Goal: Task Accomplishment & Management: Use online tool/utility

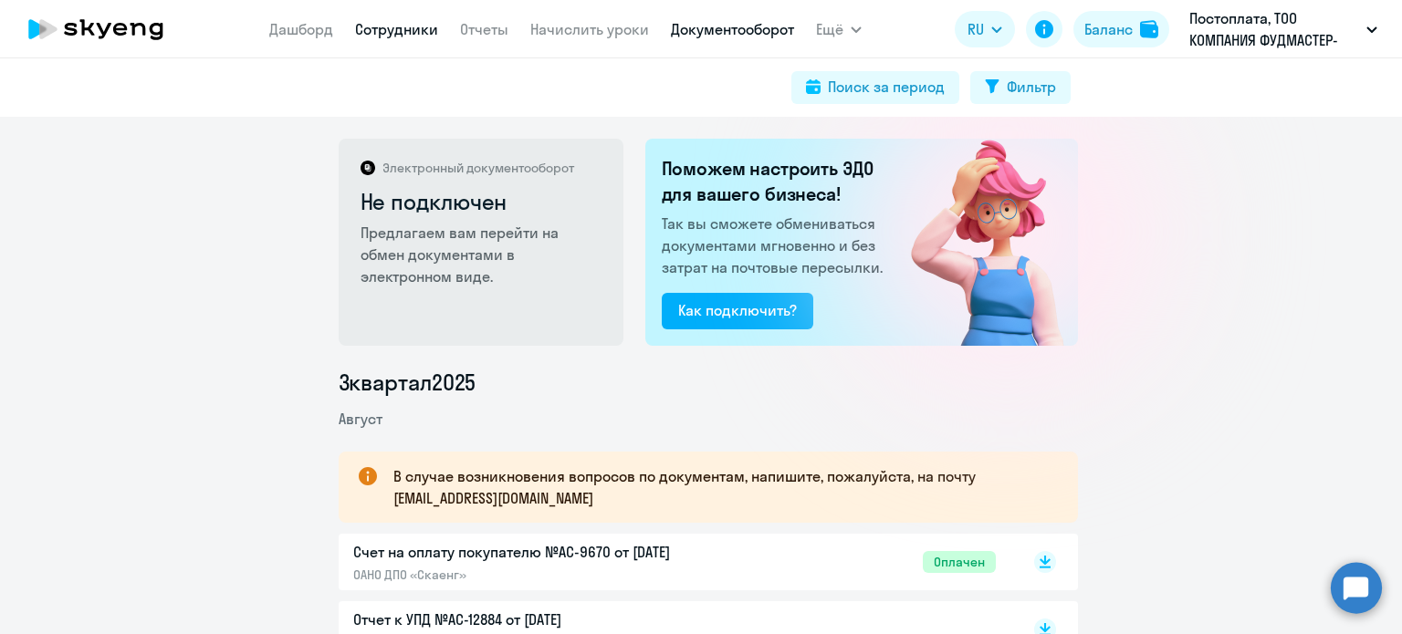
click at [426, 31] on link "Сотрудники" at bounding box center [396, 29] width 83 height 18
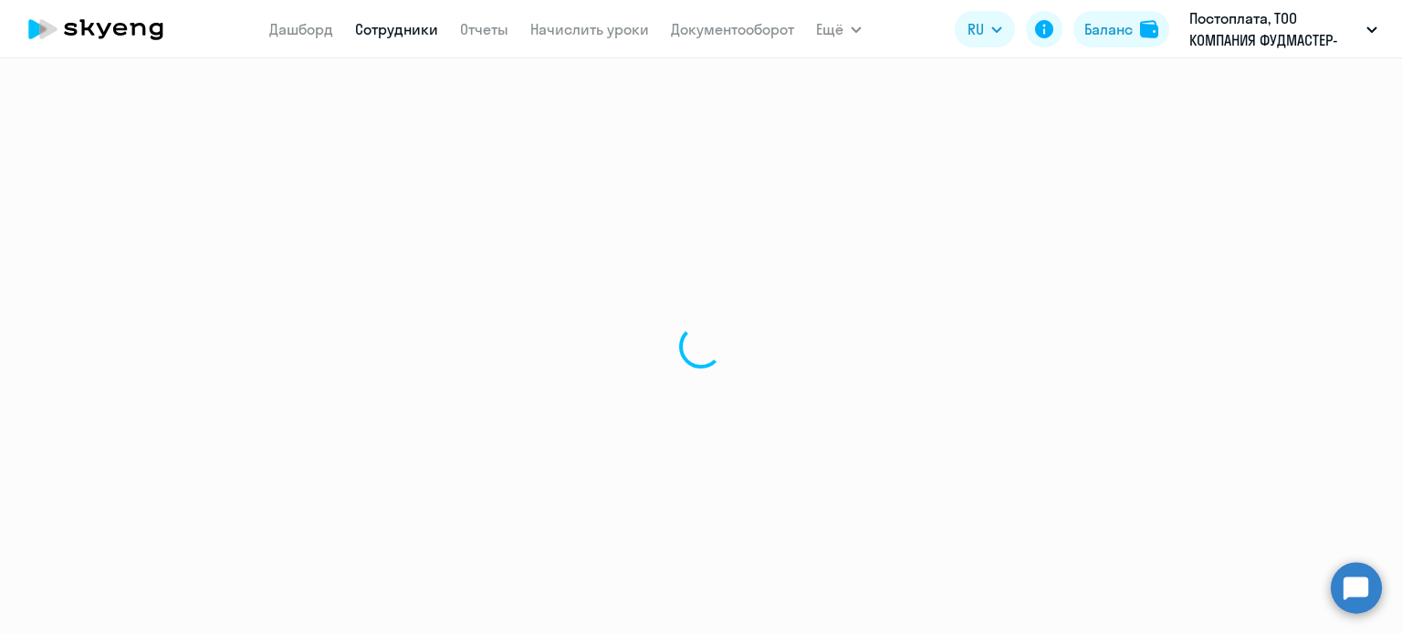
select select "30"
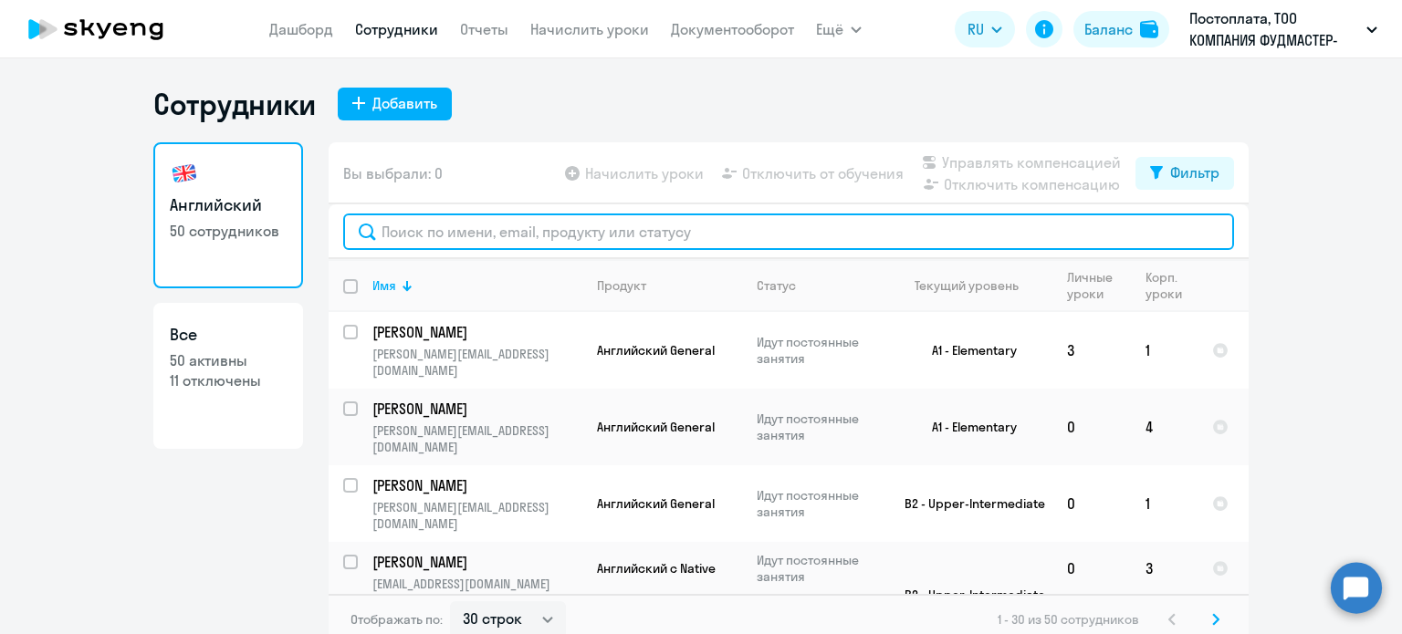
click at [860, 221] on input "text" at bounding box center [788, 232] width 891 height 37
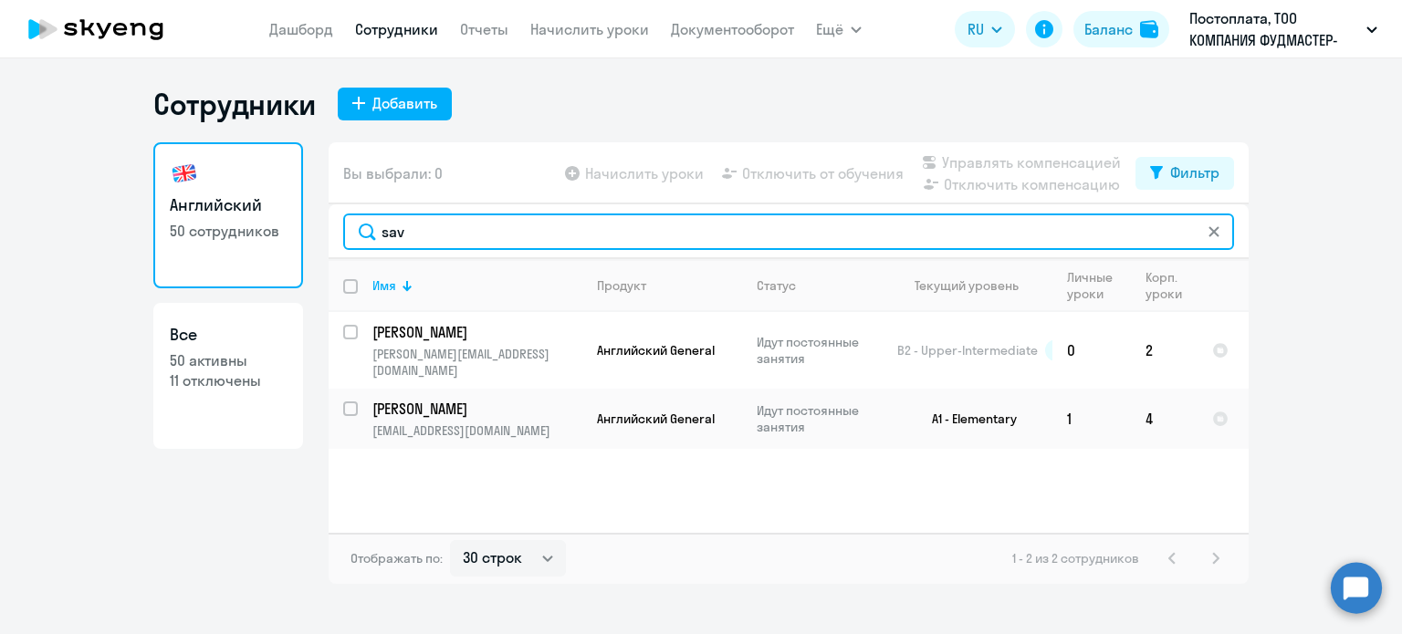
type input "sav"
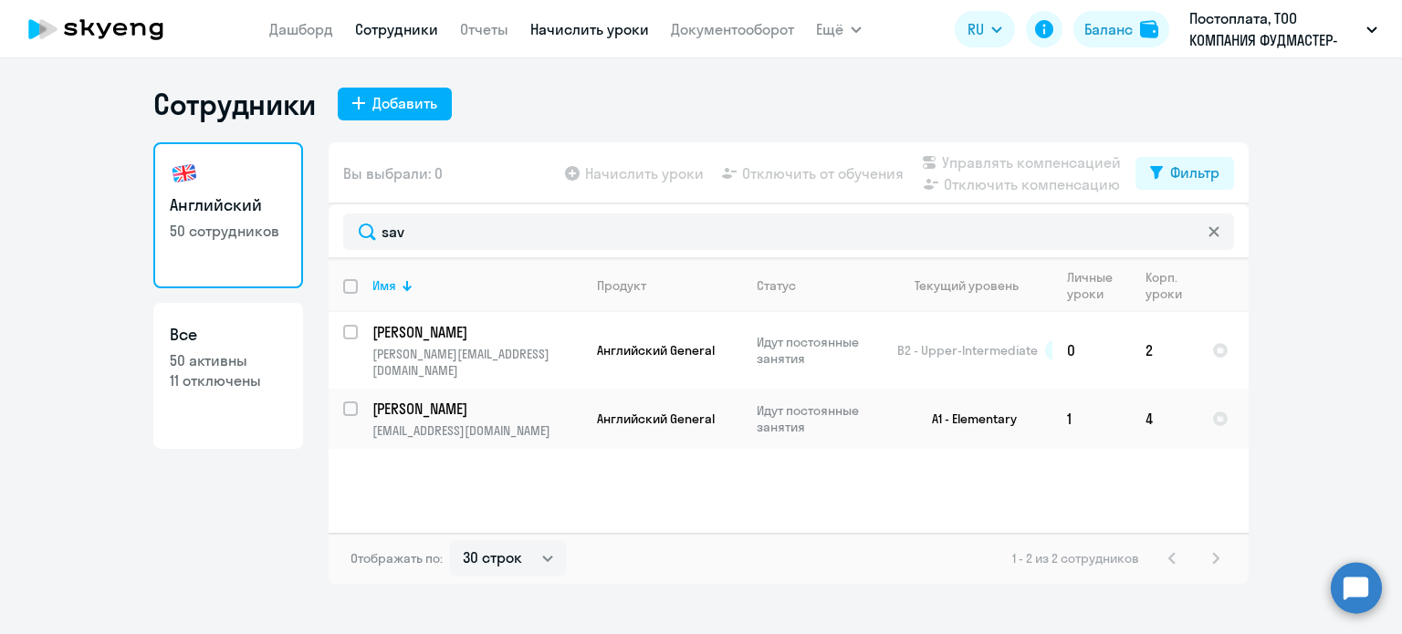
click at [601, 29] on link "Начислить уроки" at bounding box center [589, 29] width 119 height 18
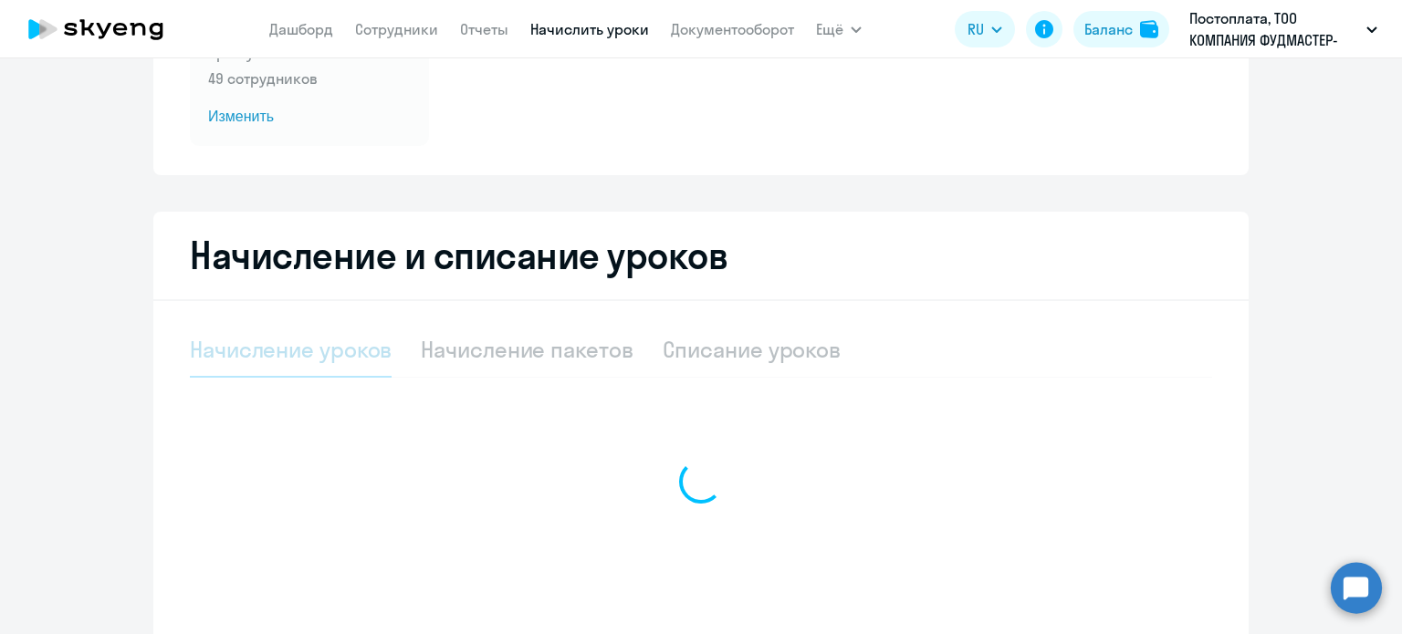
scroll to position [357, 0]
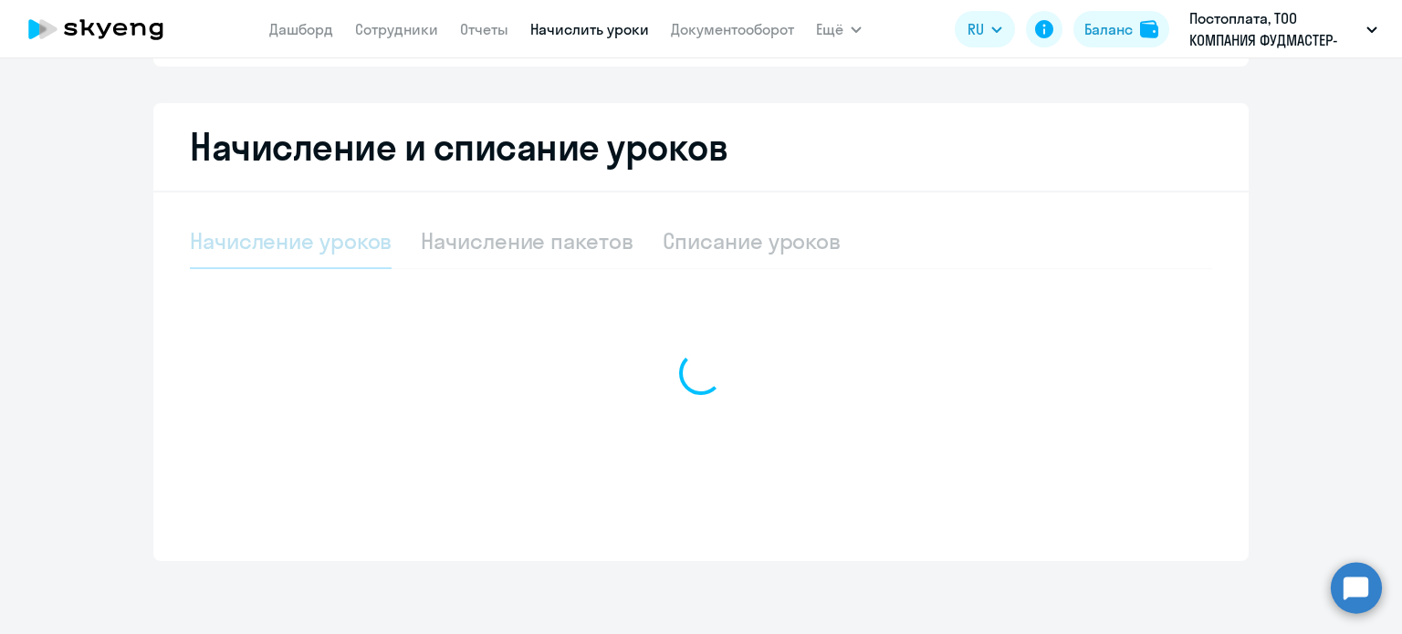
select select "10"
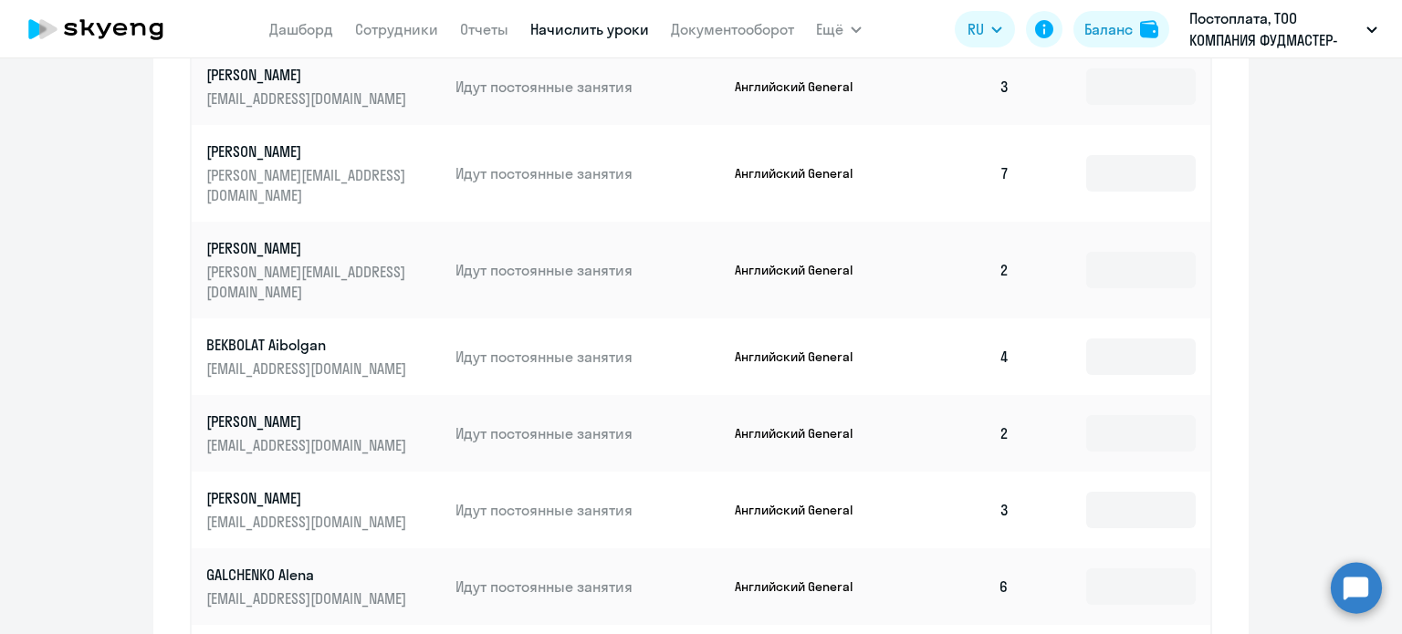
scroll to position [1161, 0]
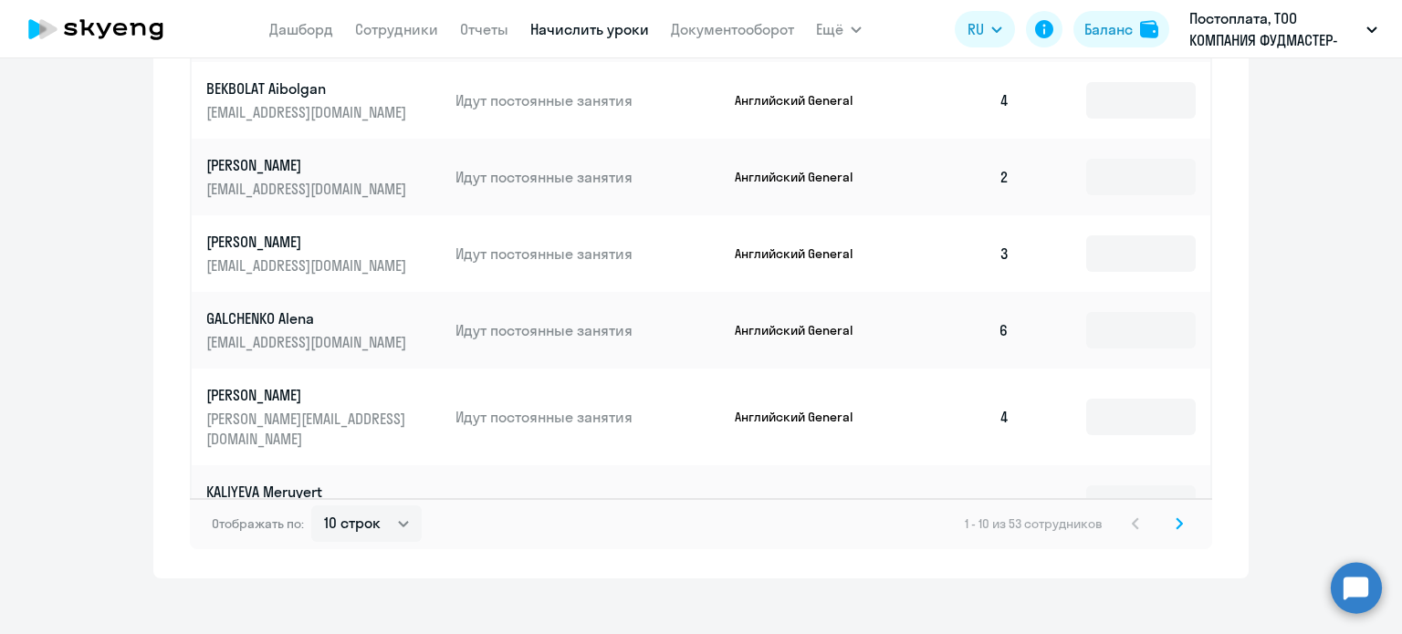
click at [1168, 513] on svg-icon at bounding box center [1179, 524] width 22 height 22
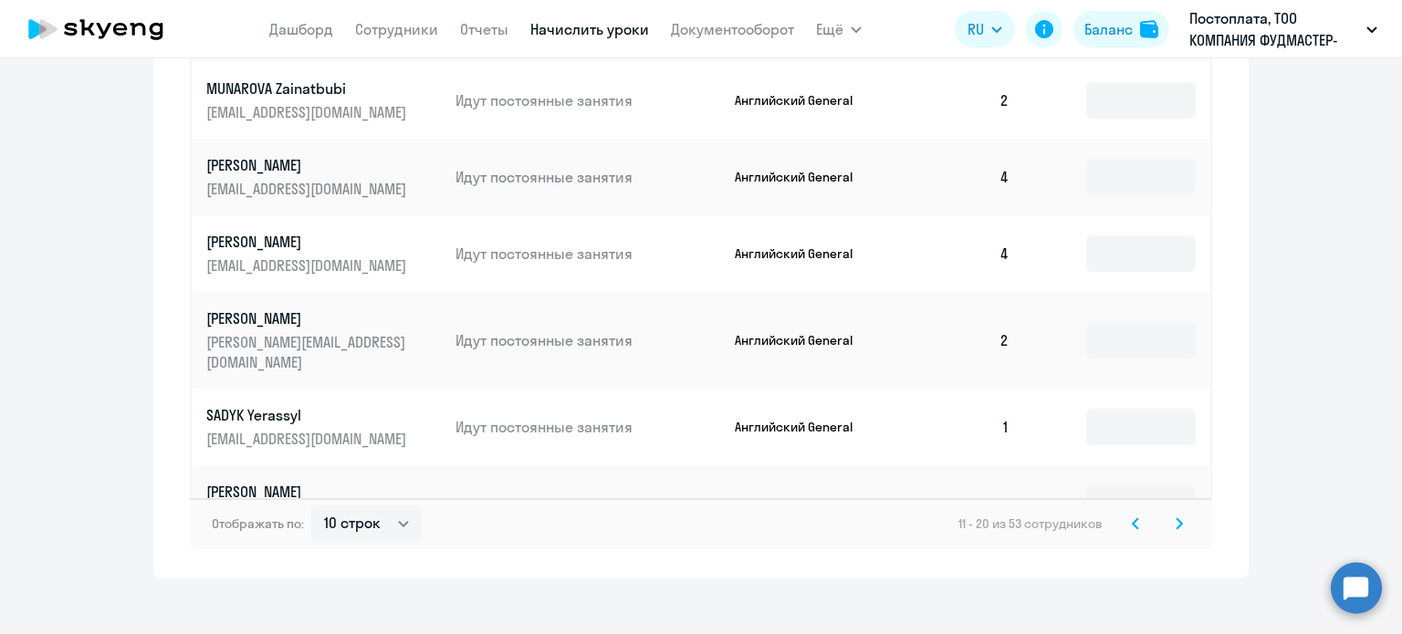
click at [1176, 518] on icon at bounding box center [1179, 524] width 7 height 13
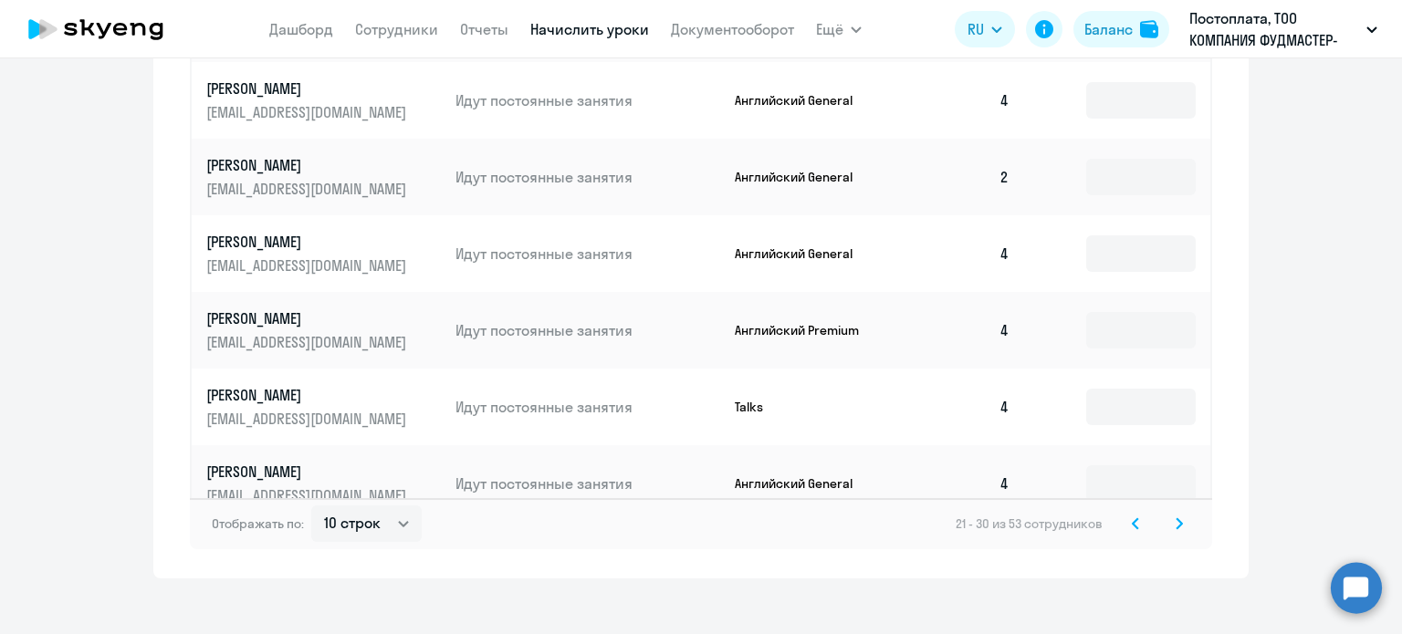
click at [1176, 518] on icon at bounding box center [1179, 524] width 7 height 13
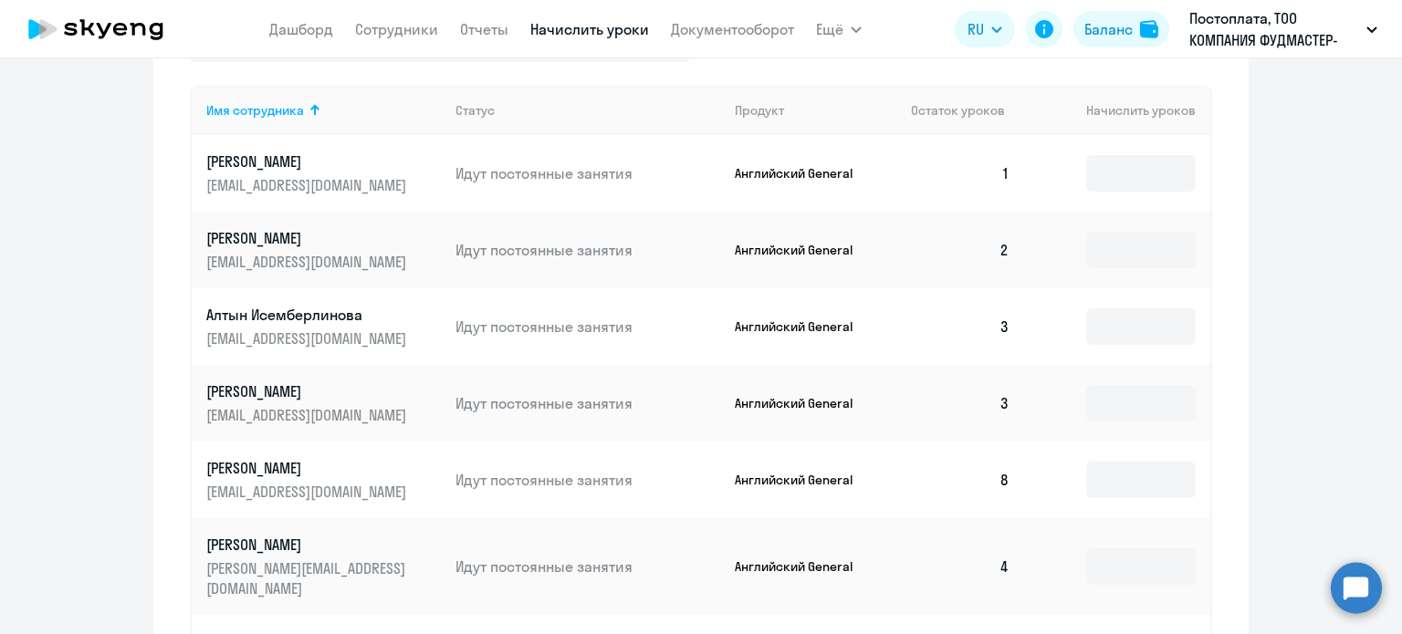
scroll to position [639, 0]
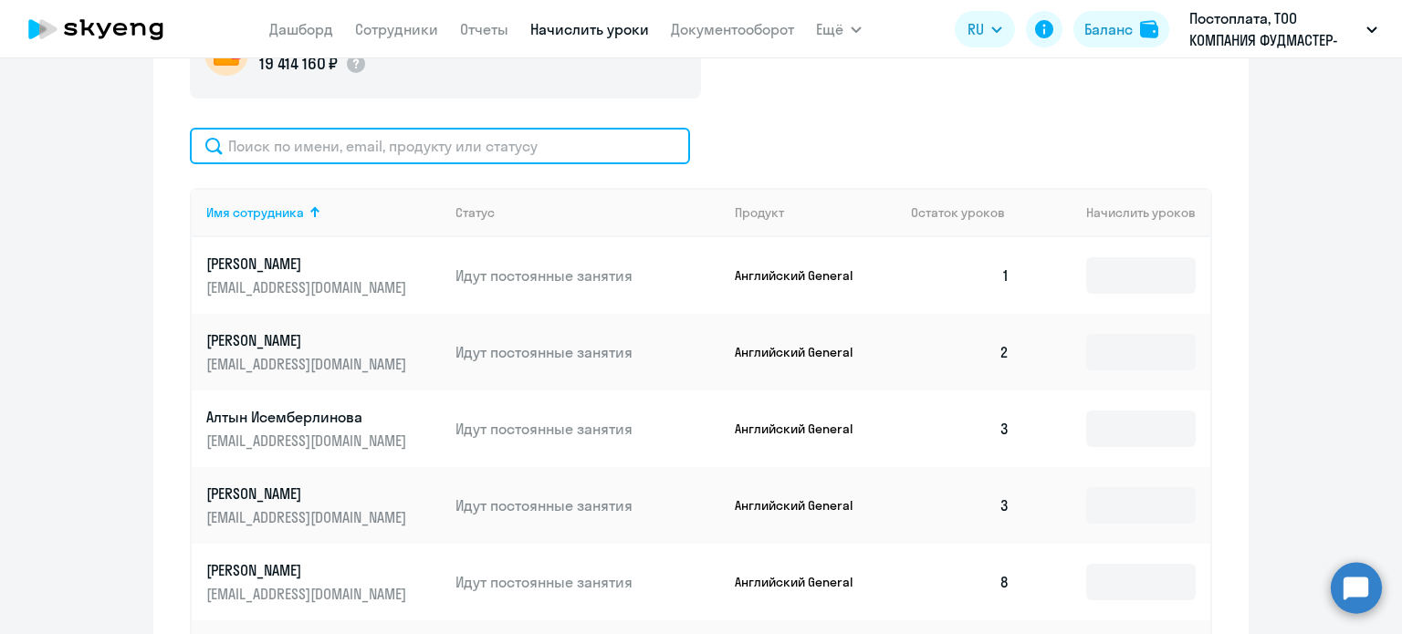
click at [332, 152] on input "text" at bounding box center [440, 146] width 500 height 37
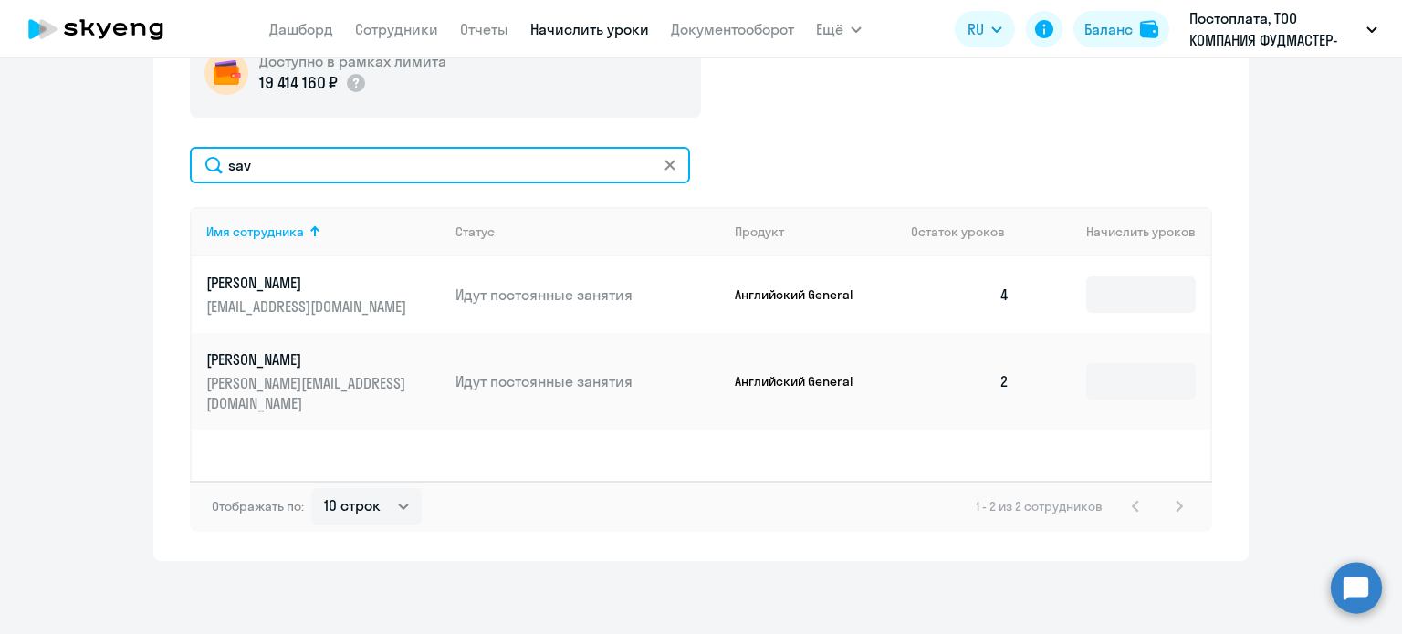
scroll to position [620, 0]
type input "sav"
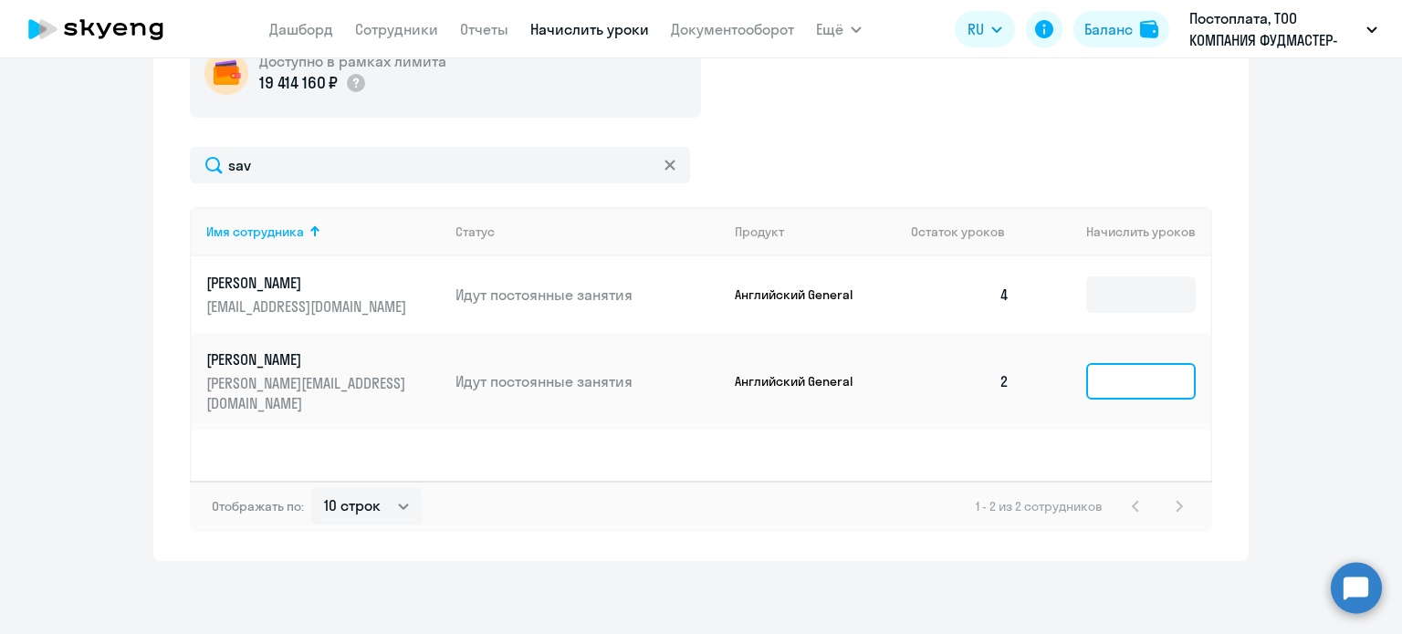
click at [1113, 372] on input at bounding box center [1141, 381] width 110 height 37
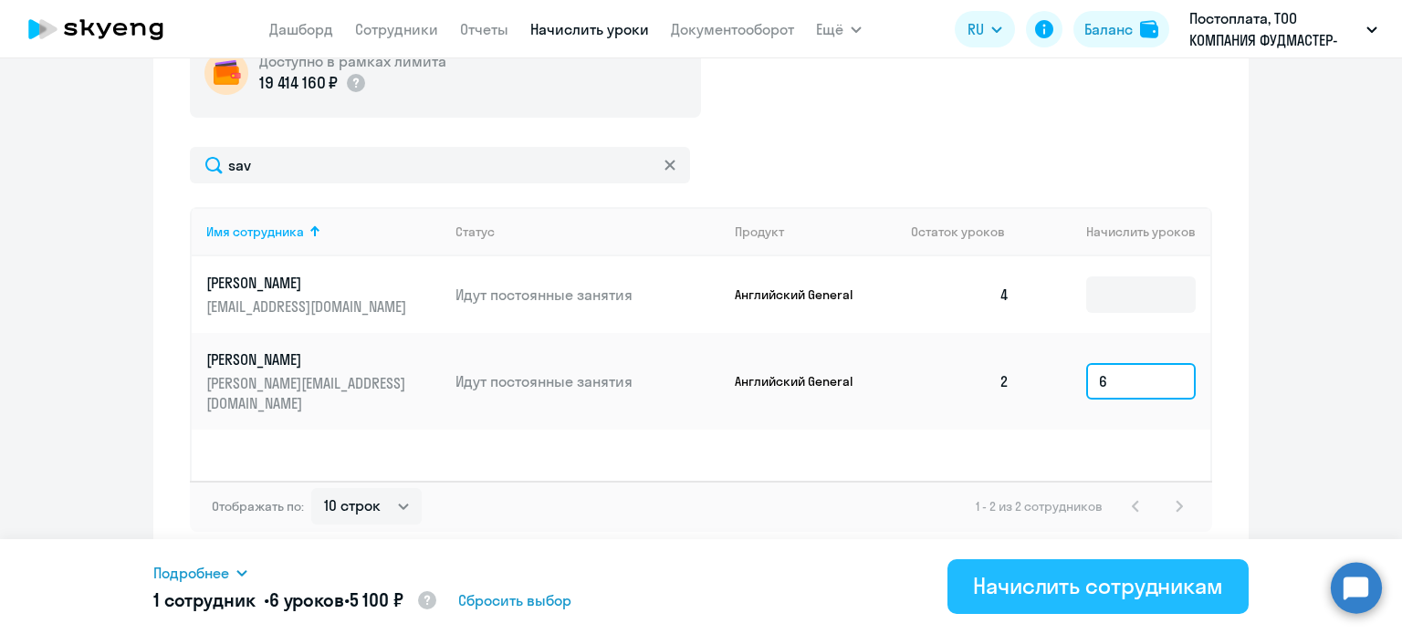
type input "6"
click at [1068, 591] on div "Начислить сотрудникам" at bounding box center [1098, 585] width 250 height 29
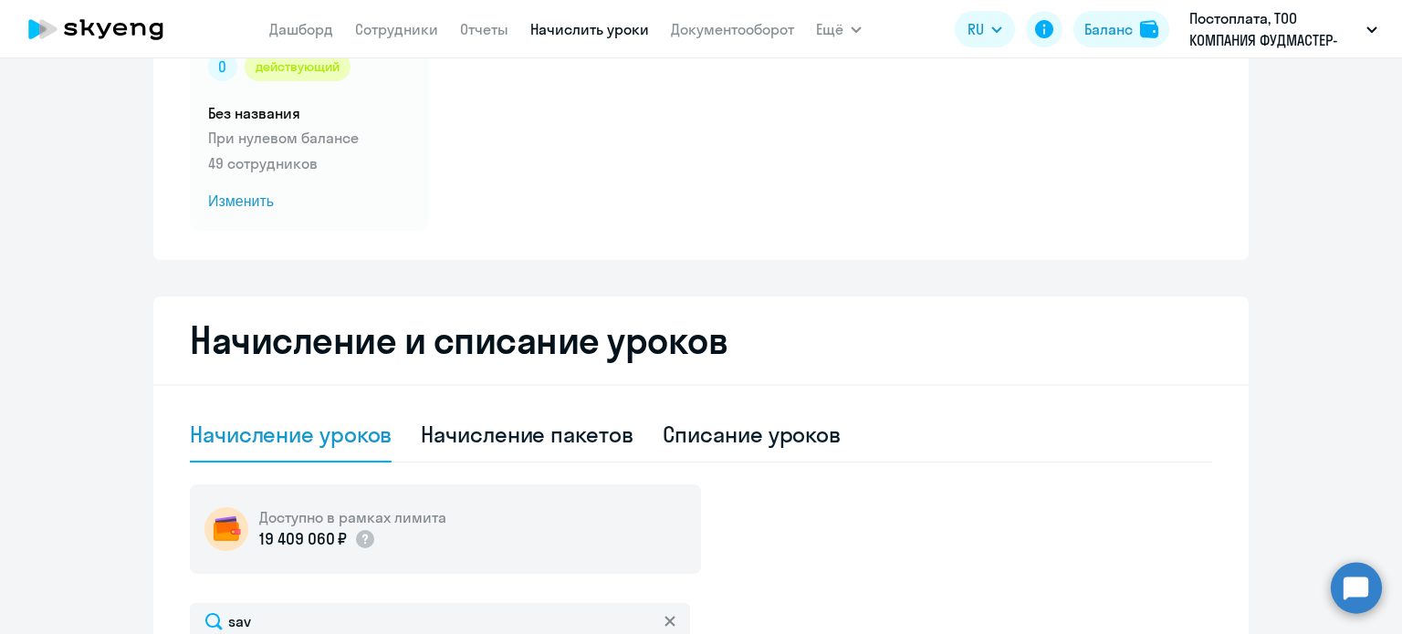
scroll to position [0, 0]
